Goal: Task Accomplishment & Management: Manage account settings

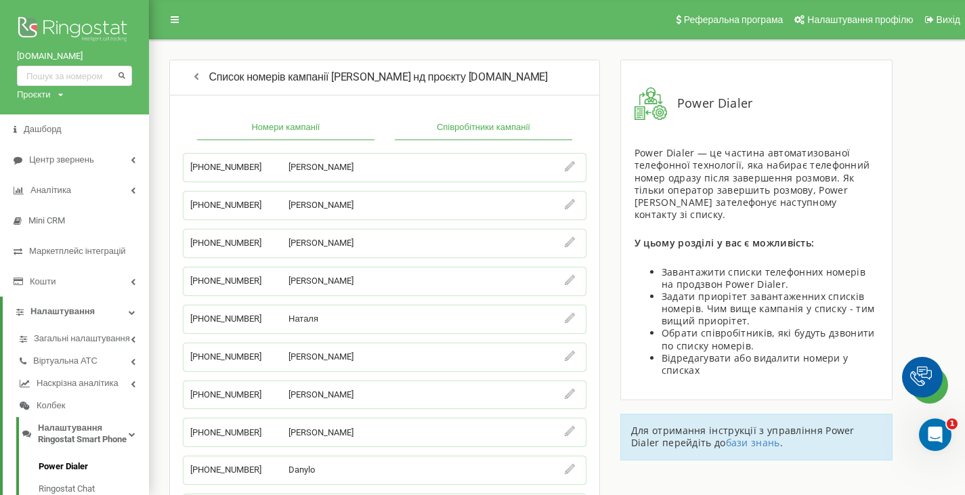
click at [486, 127] on button "Співробітники кампанії" at bounding box center [483, 128] width 177 height 24
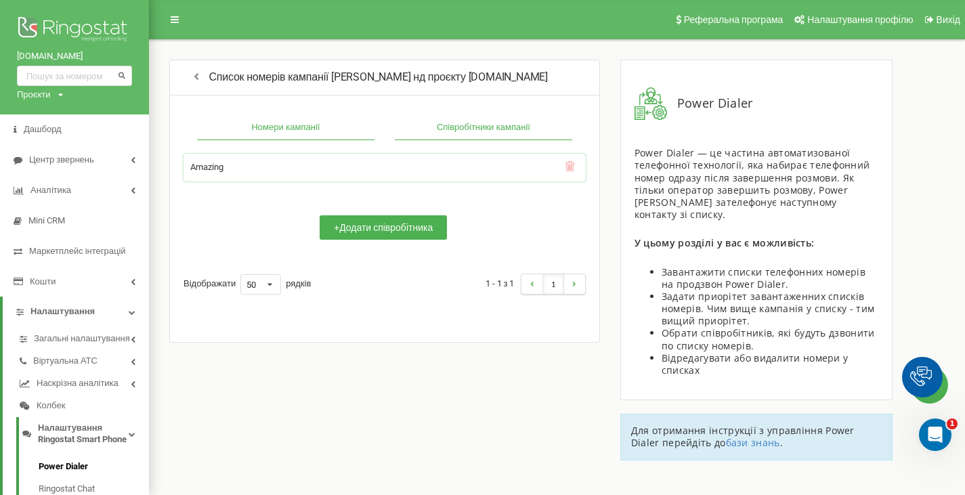
click at [262, 123] on button "Номери кампанії" at bounding box center [285, 128] width 177 height 24
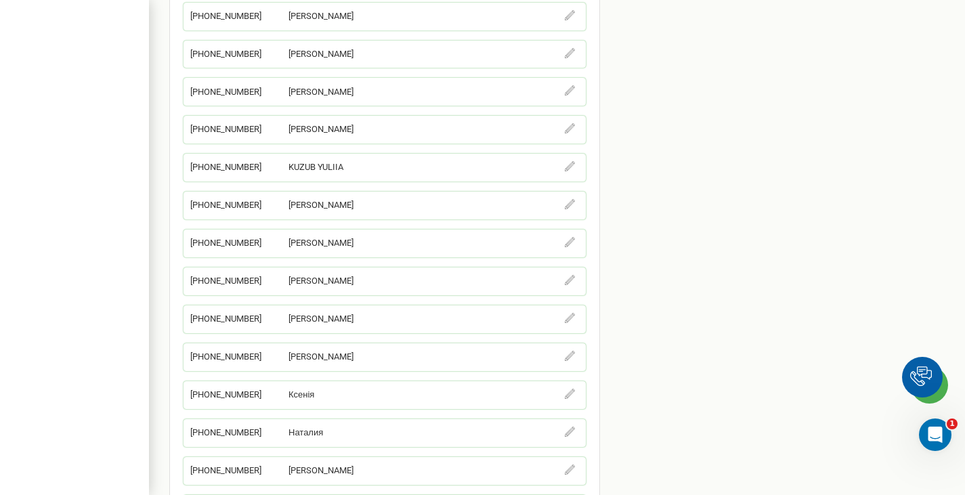
scroll to position [948, 0]
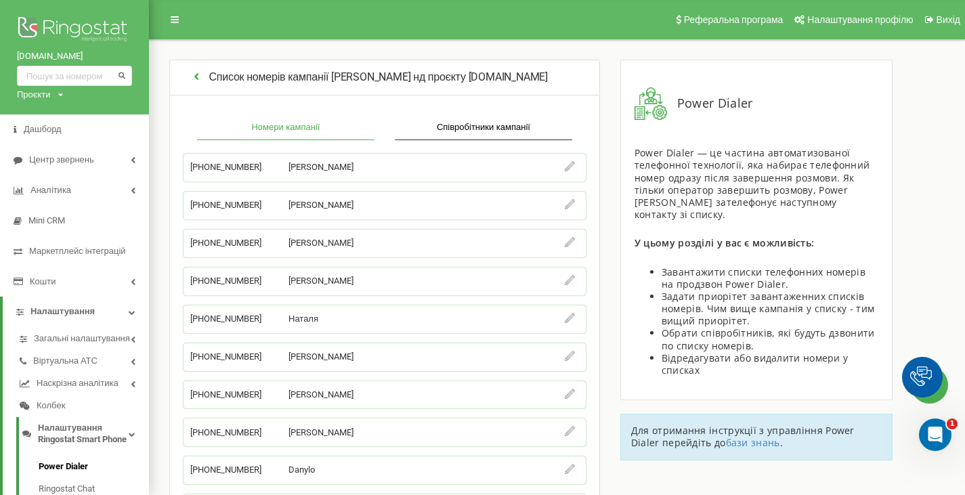
click at [196, 77] on icon "button" at bounding box center [196, 75] width 13 height 11
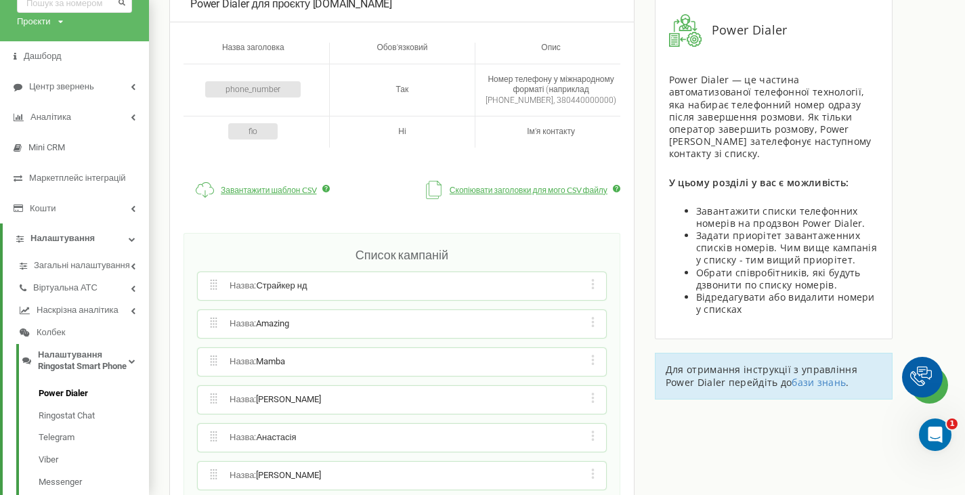
scroll to position [221, 0]
